Goal: Information Seeking & Learning: Learn about a topic

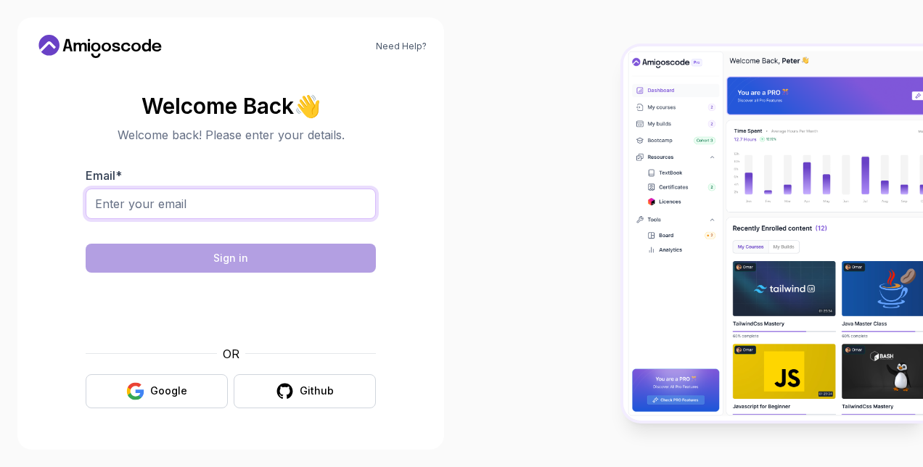
click at [126, 194] on input "Email *" at bounding box center [231, 204] width 290 height 30
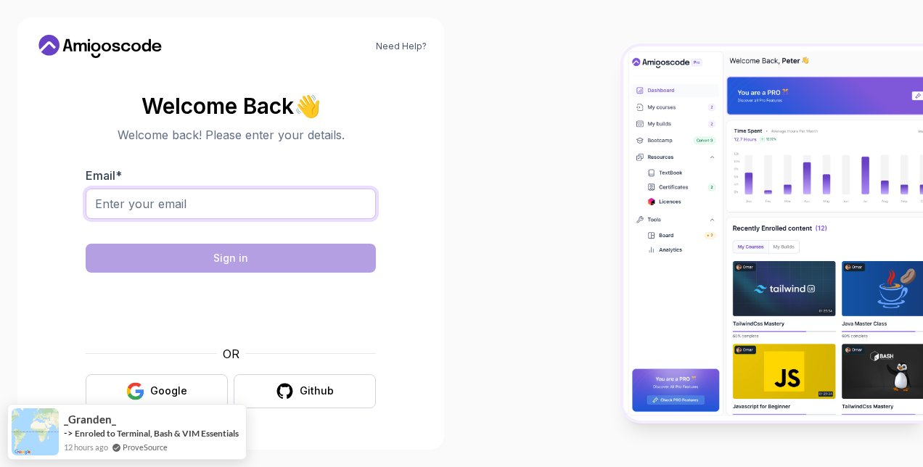
click at [226, 192] on input "Email *" at bounding box center [231, 204] width 290 height 30
type input "reachanuj81@gmail.com"
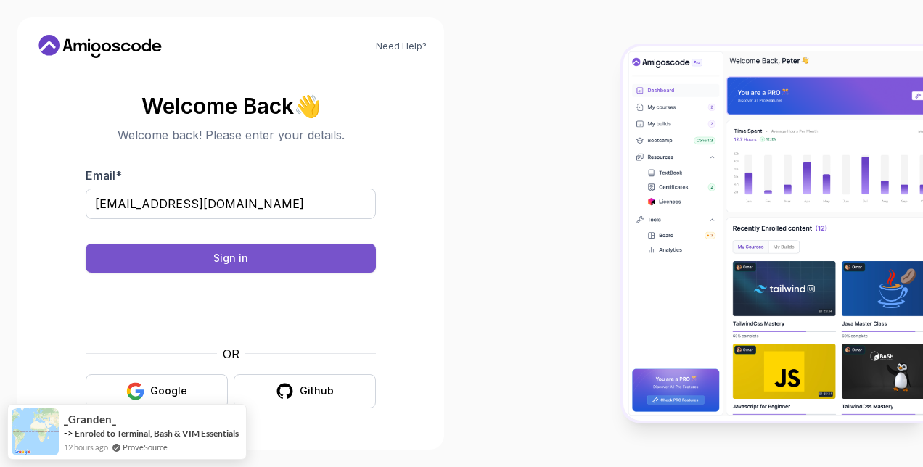
click at [215, 260] on div "Sign in" at bounding box center [230, 258] width 35 height 15
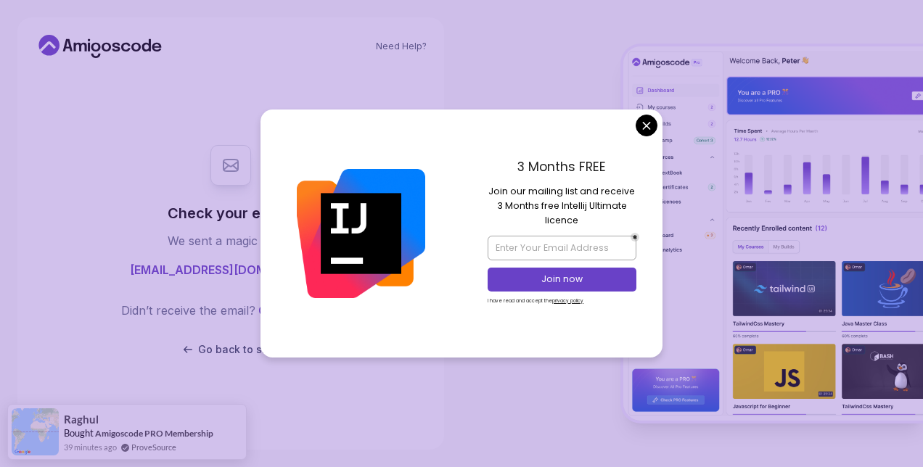
click at [654, 122] on body "Need Help? Check your email. We sent a magic link to reachanuj81@gmail.com Didn…" at bounding box center [461, 233] width 923 height 467
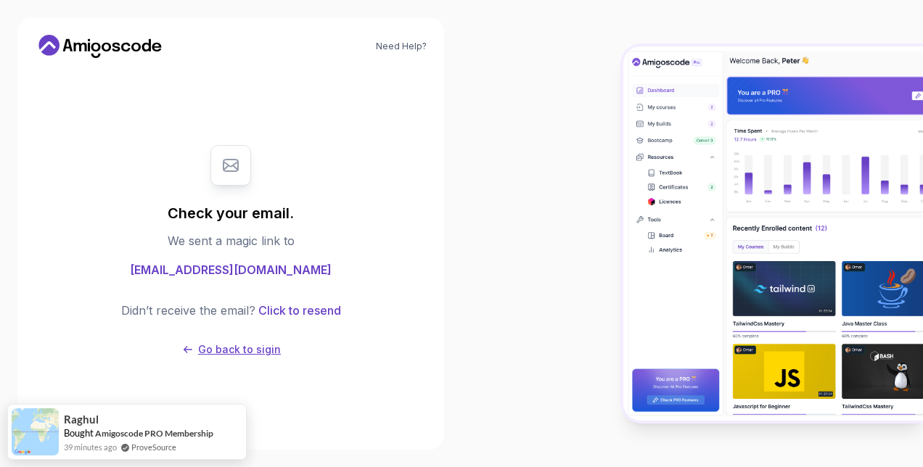
click at [229, 351] on p "Go back to sigin" at bounding box center [239, 349] width 83 height 15
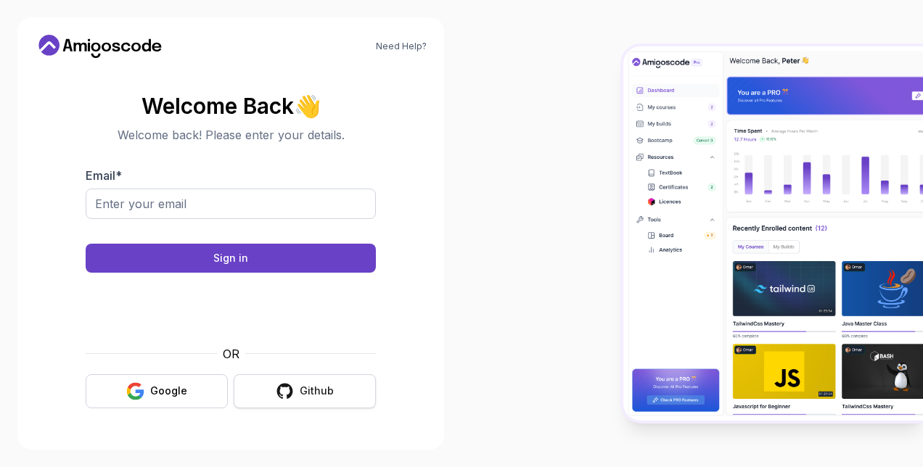
click at [319, 390] on div "Github" at bounding box center [317, 391] width 34 height 15
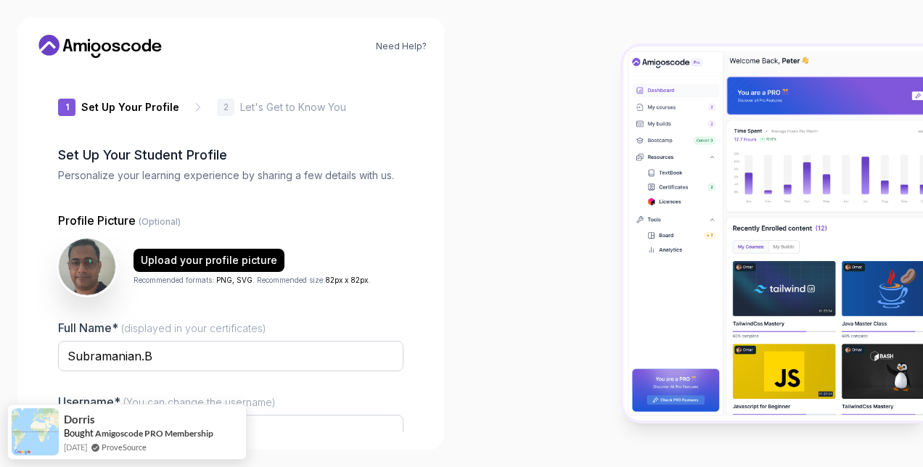
type input "silentsparrow9d8fd"
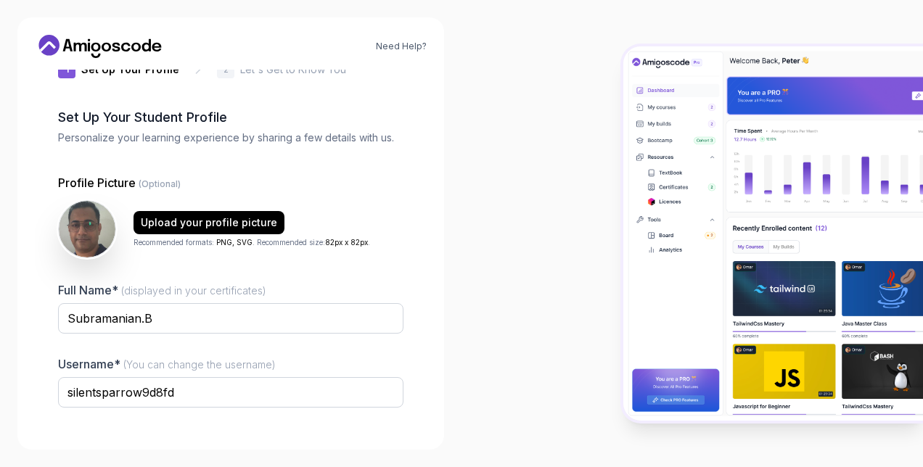
scroll to position [136, 0]
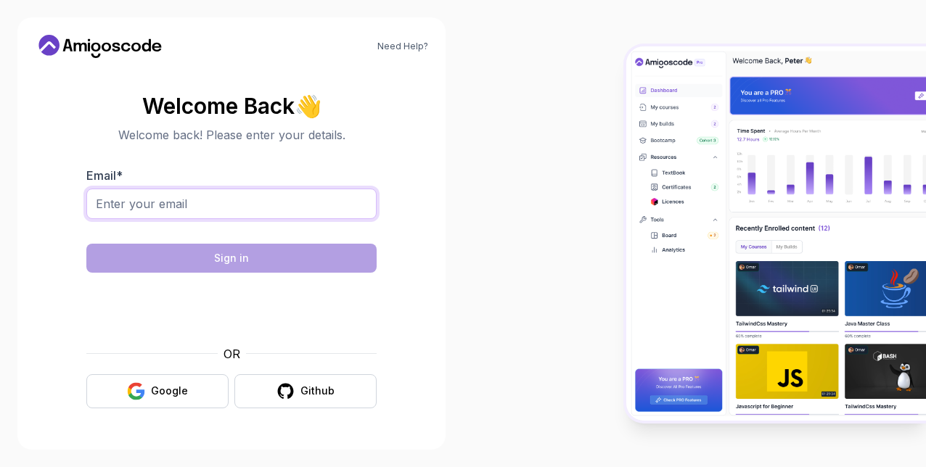
click at [247, 194] on input "Email *" at bounding box center [231, 204] width 290 height 30
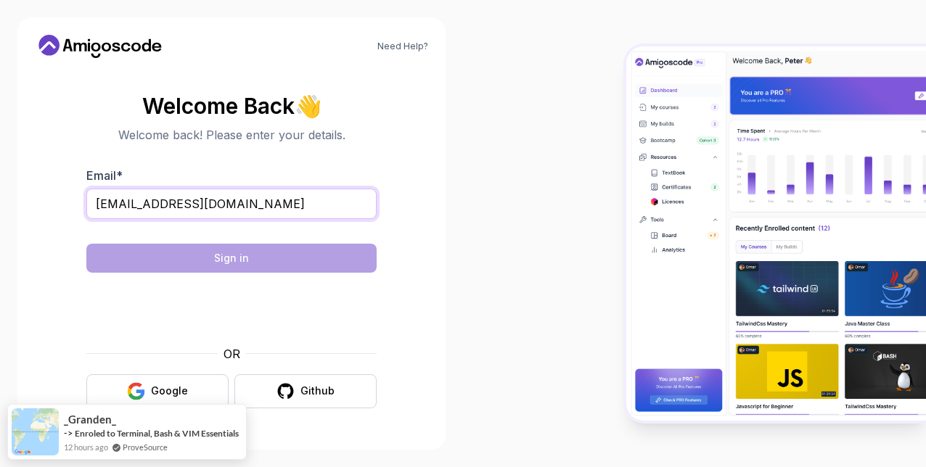
type input "[EMAIL_ADDRESS][DOMAIN_NAME]"
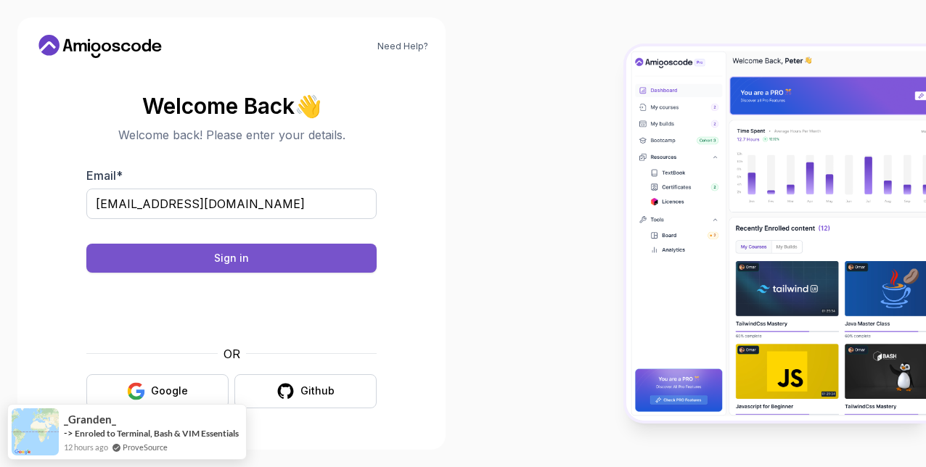
click at [203, 265] on button "Sign in" at bounding box center [231, 258] width 290 height 29
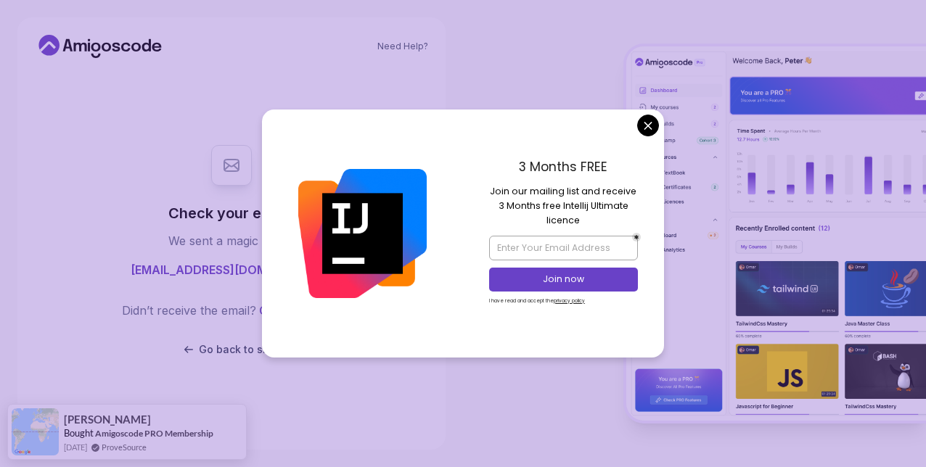
click at [649, 131] on body "Need Help? Check your email. We sent a magic link to [EMAIL_ADDRESS][DOMAIN_NAM…" at bounding box center [463, 233] width 926 height 467
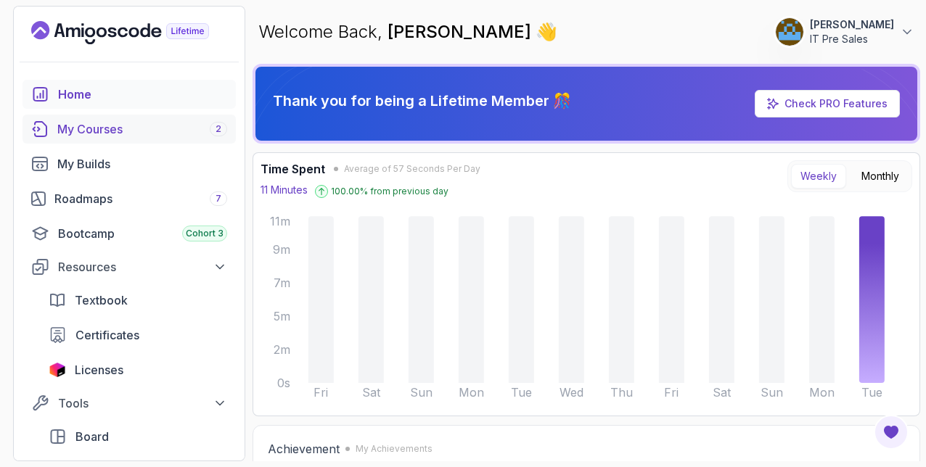
click at [86, 126] on div "My Courses 2" at bounding box center [142, 128] width 170 height 17
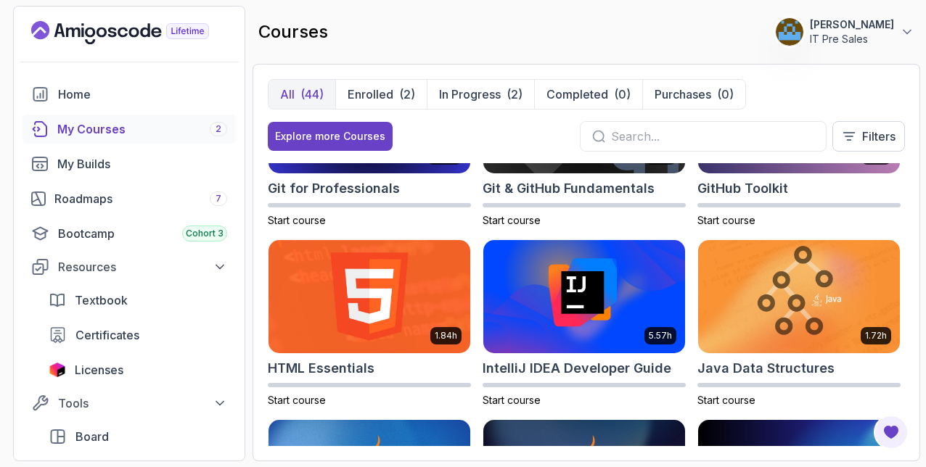
scroll to position [353, 0]
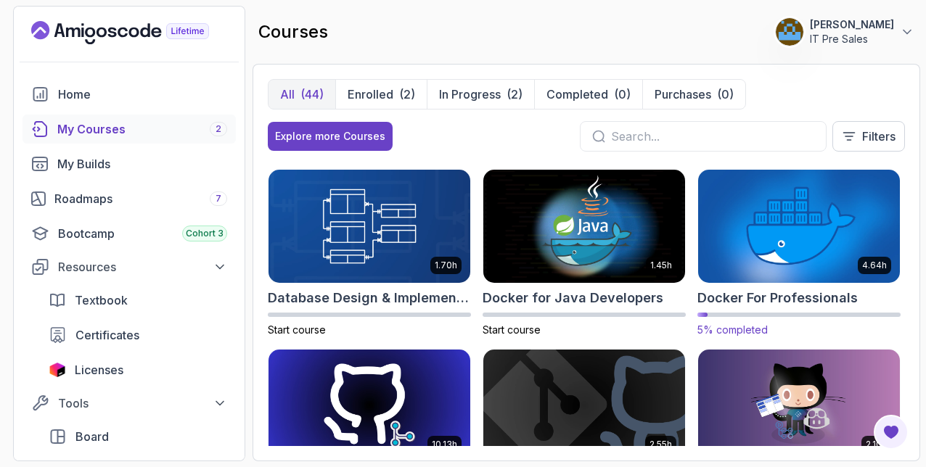
click at [791, 205] on img at bounding box center [799, 226] width 212 height 118
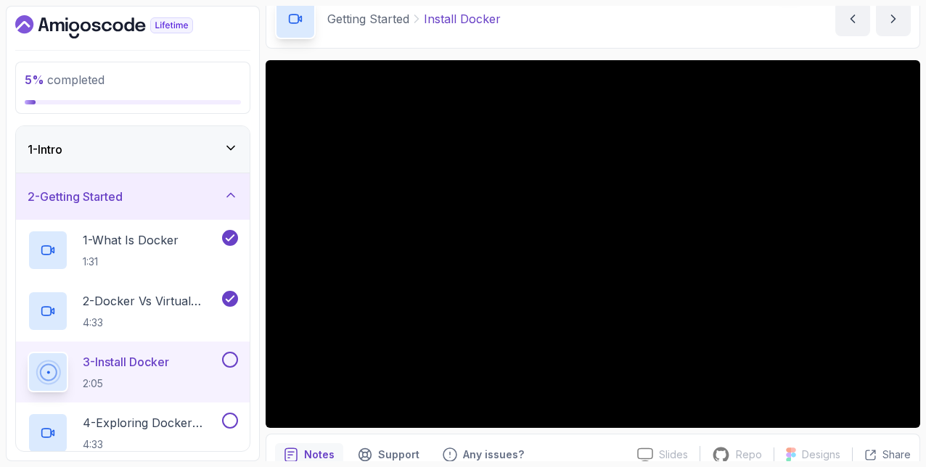
scroll to position [70, 0]
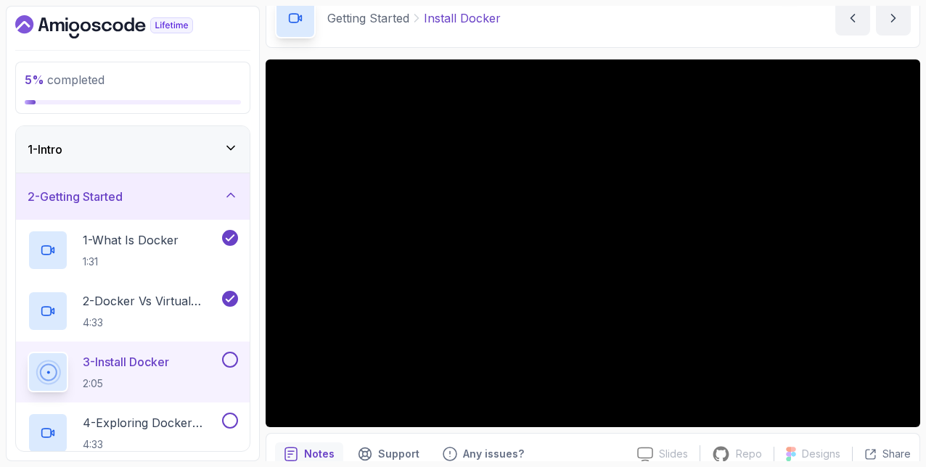
click at [495, 46] on div "Getting Started Install Docker Install Docker by nelson" at bounding box center [593, 17] width 654 height 59
click at [361, 299] on div at bounding box center [593, 243] width 654 height 368
click at [364, 292] on div at bounding box center [593, 243] width 654 height 368
drag, startPoint x: 364, startPoint y: 292, endPoint x: 281, endPoint y: 196, distance: 127.1
click at [281, 196] on div at bounding box center [593, 243] width 654 height 368
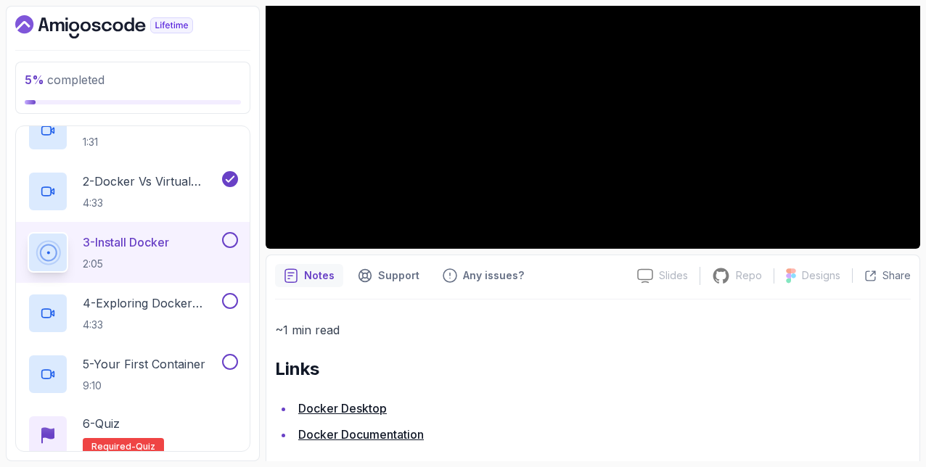
scroll to position [266, 0]
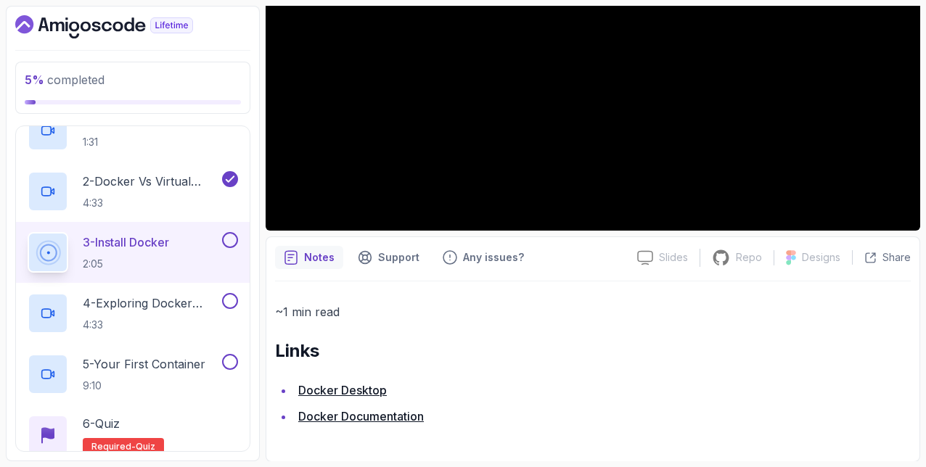
click at [361, 414] on link "Docker Documentation" at bounding box center [361, 416] width 126 height 15
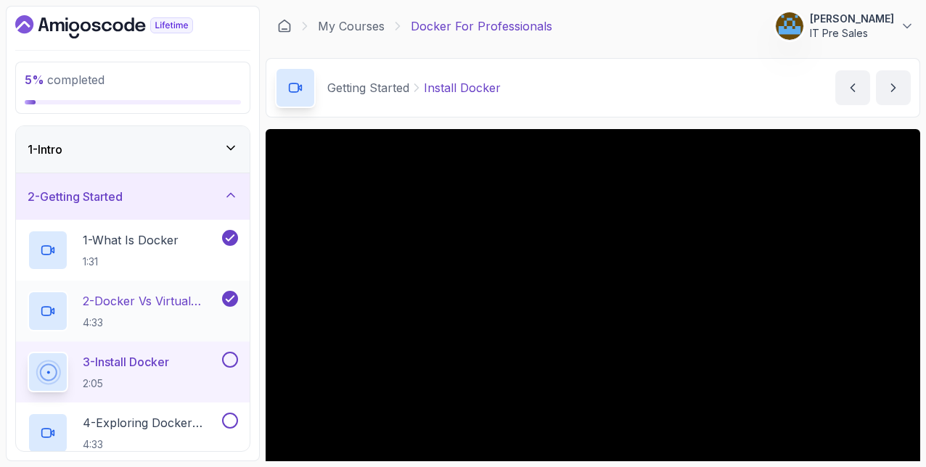
scroll to position [202, 0]
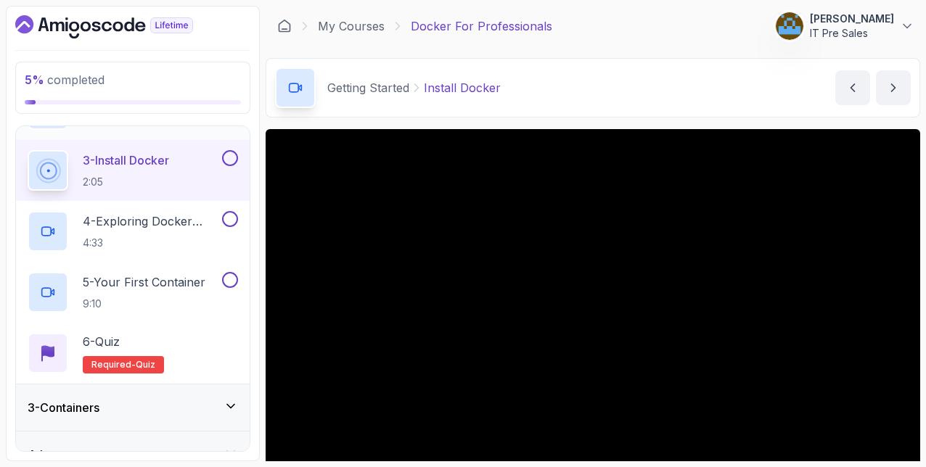
click at [81, 339] on div "6 - Quiz Required- quiz" at bounding box center [133, 353] width 210 height 41
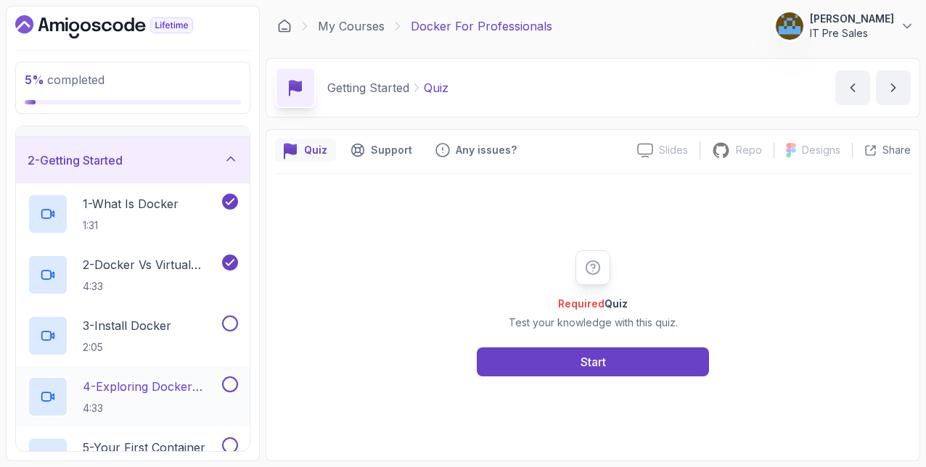
scroll to position [36, 0]
click at [141, 321] on p "3 - Install Docker" at bounding box center [127, 326] width 89 height 17
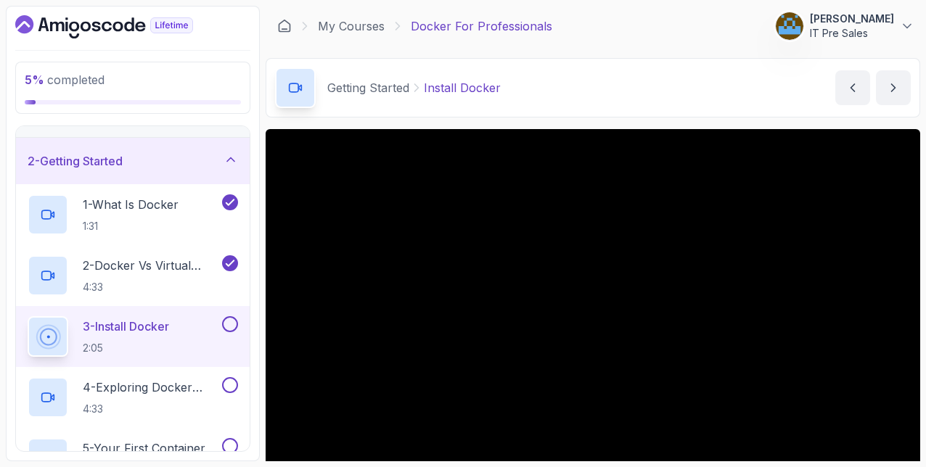
click at [850, 32] on p "IT Pre Sales" at bounding box center [852, 33] width 84 height 15
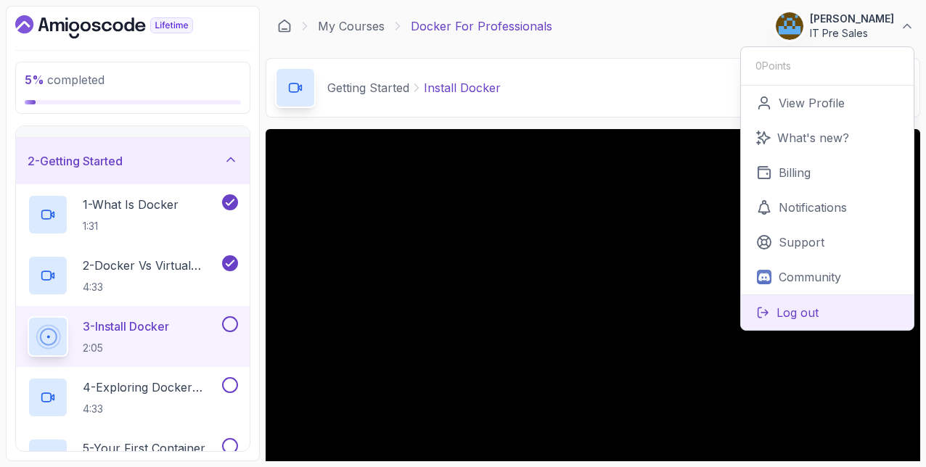
click at [793, 321] on button "Log out" at bounding box center [827, 313] width 173 height 36
